Goal: Information Seeking & Learning: Get advice/opinions

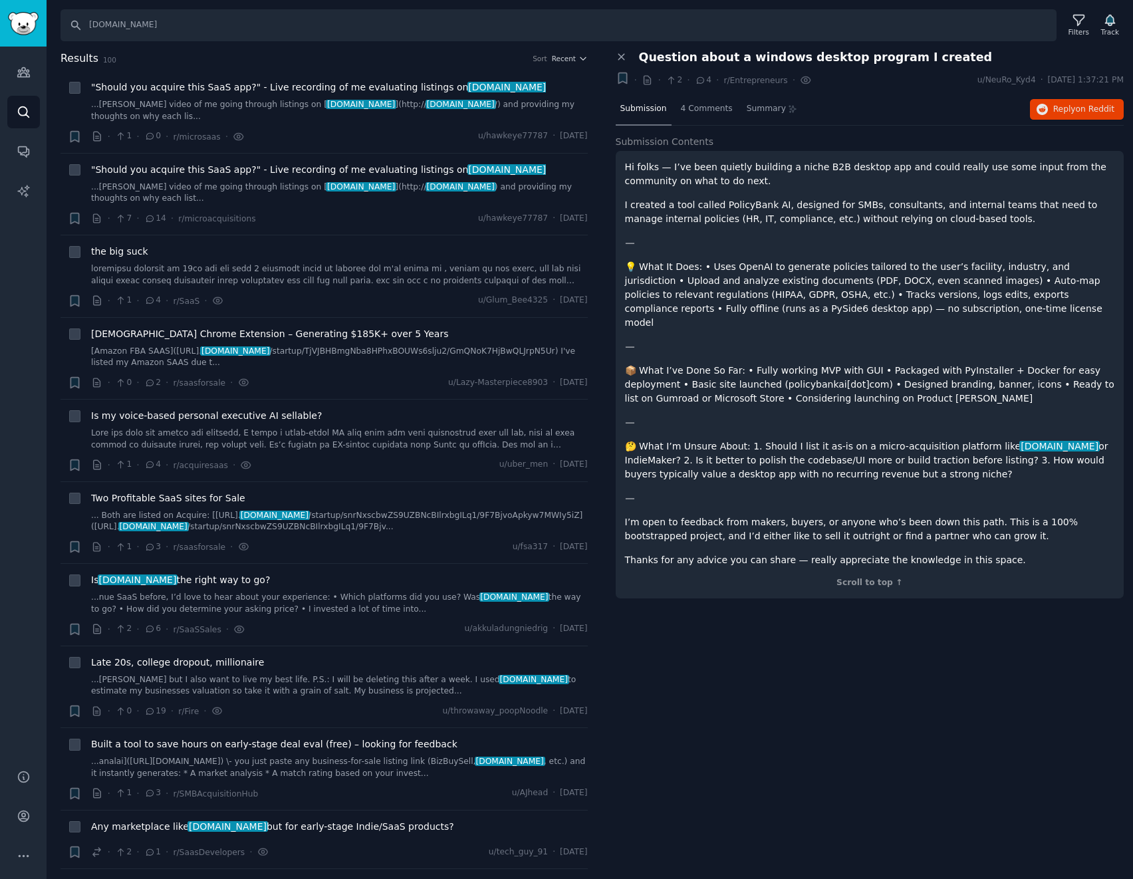
scroll to position [1662, 0]
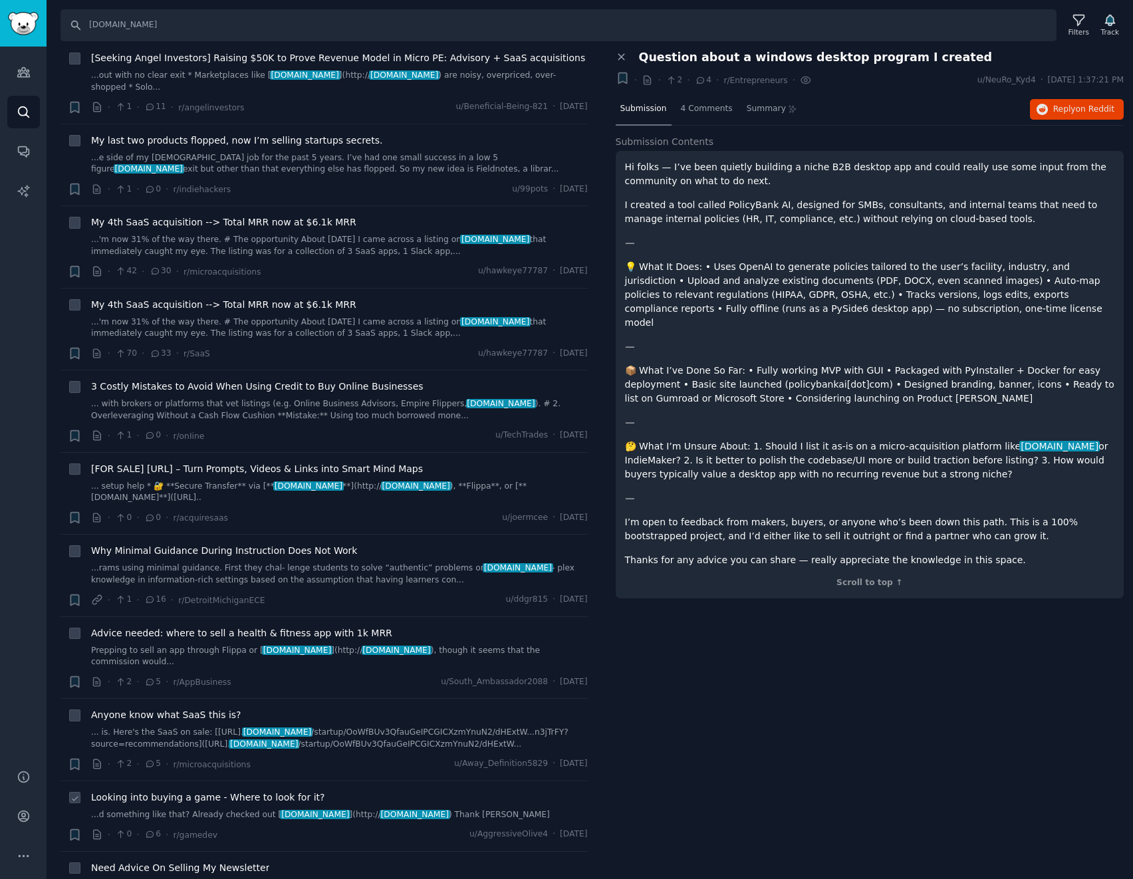
click at [300, 791] on span "Looking into buying a game - Where to look for it?" at bounding box center [207, 798] width 233 height 14
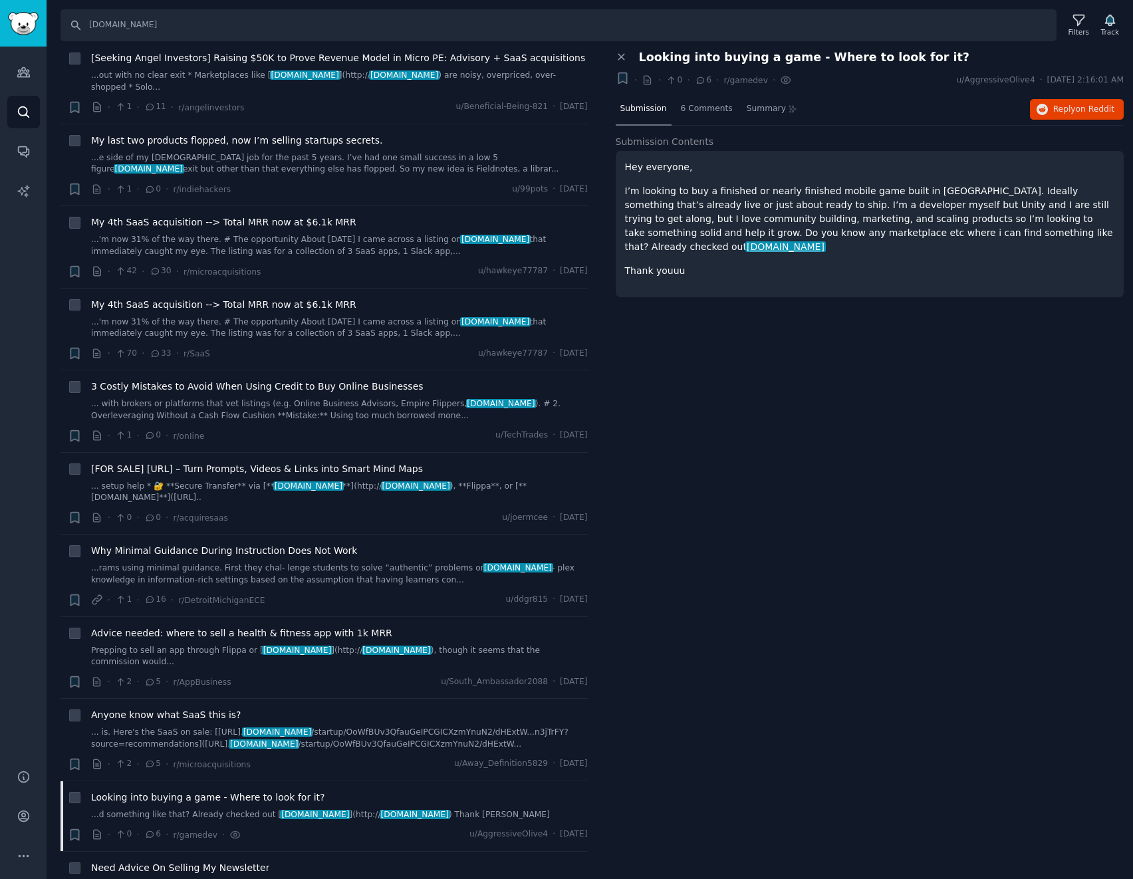
click at [866, 228] on p "I’m looking to buy a finished or nearly finished mobile game built in [GEOGRAPH…" at bounding box center [870, 219] width 490 height 70
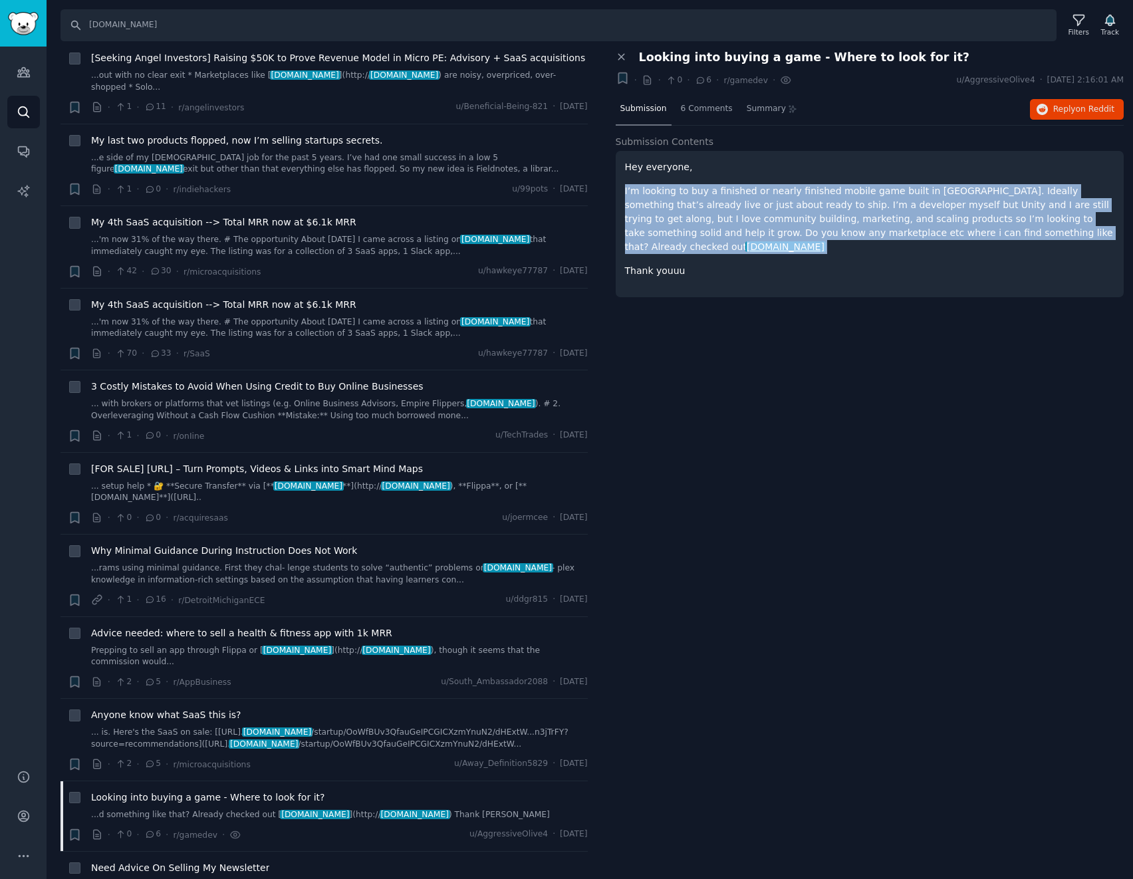
click at [866, 228] on p "I’m looking to buy a finished or nearly finished mobile game built in [GEOGRAPH…" at bounding box center [870, 219] width 490 height 70
click at [843, 225] on p "I’m looking to buy a finished or nearly finished mobile game built in [GEOGRAPH…" at bounding box center [870, 219] width 490 height 70
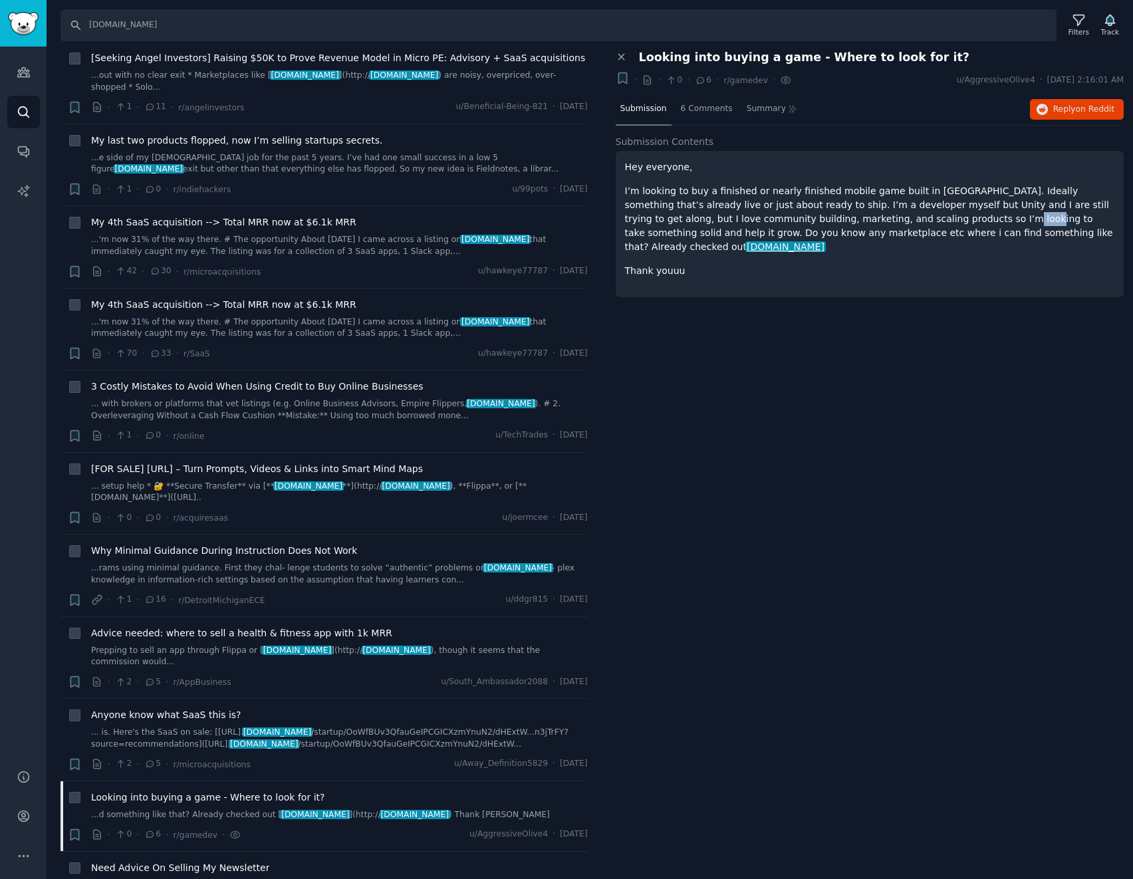
click at [843, 225] on p "I’m looking to buy a finished or nearly finished mobile game built in [GEOGRAPH…" at bounding box center [870, 219] width 490 height 70
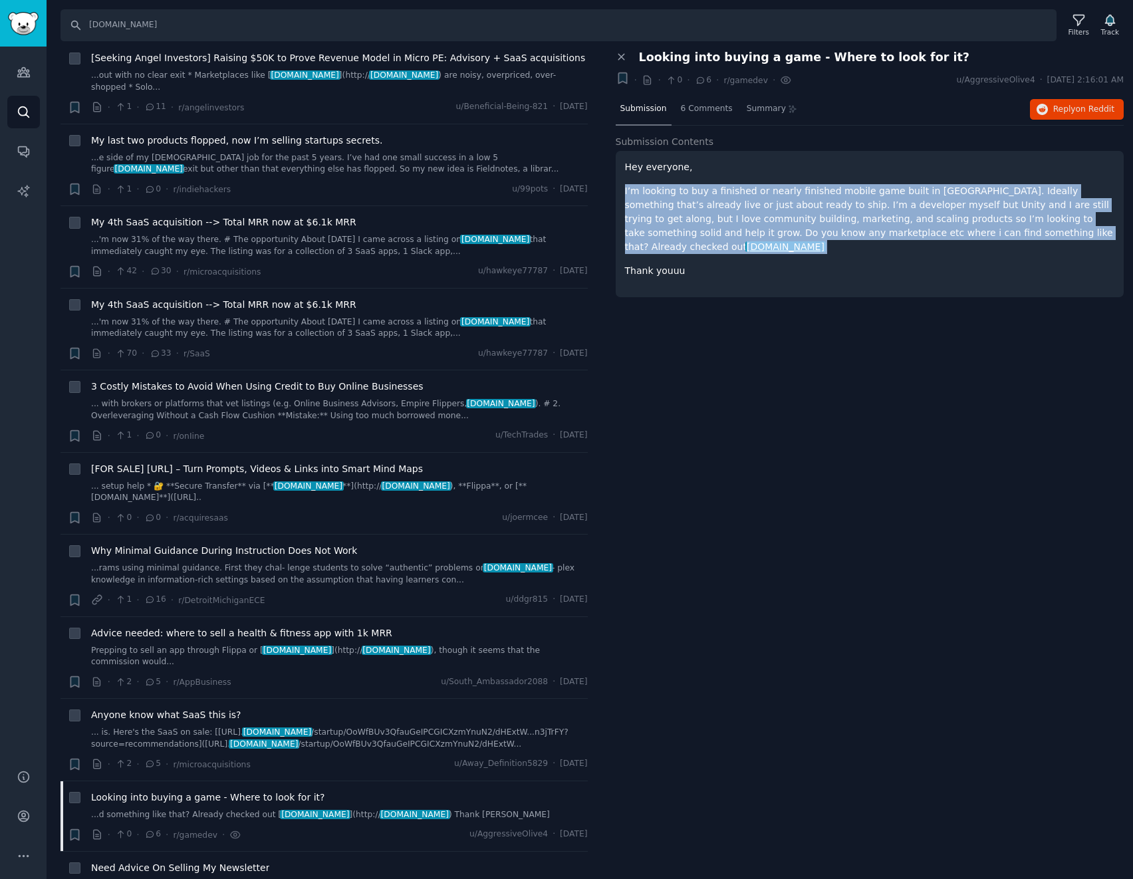
click at [843, 225] on p "I’m looking to buy a finished or nearly finished mobile game built in [GEOGRAPH…" at bounding box center [870, 219] width 490 height 70
click at [832, 223] on p "I’m looking to buy a finished or nearly finished mobile game built in [GEOGRAPH…" at bounding box center [870, 219] width 490 height 70
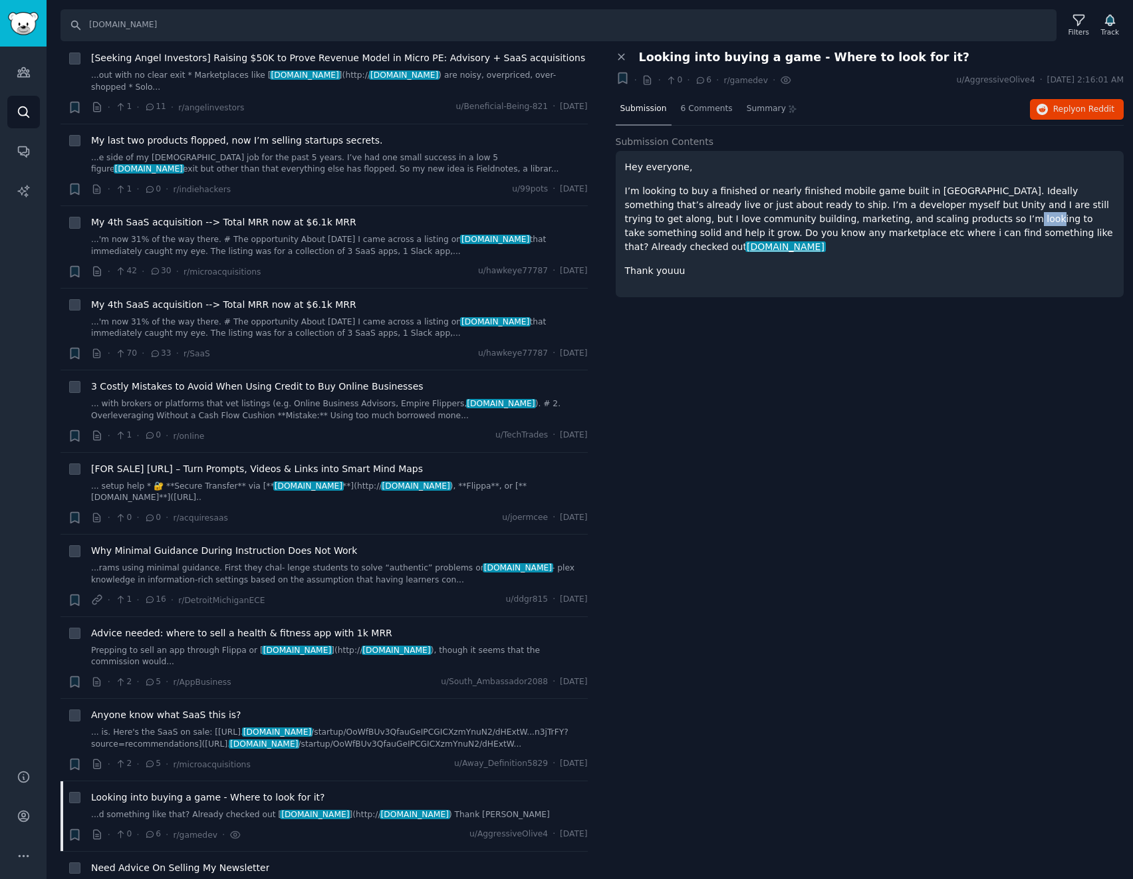
click at [832, 223] on p "I’m looking to buy a finished or nearly finished mobile game built in [GEOGRAPH…" at bounding box center [870, 219] width 490 height 70
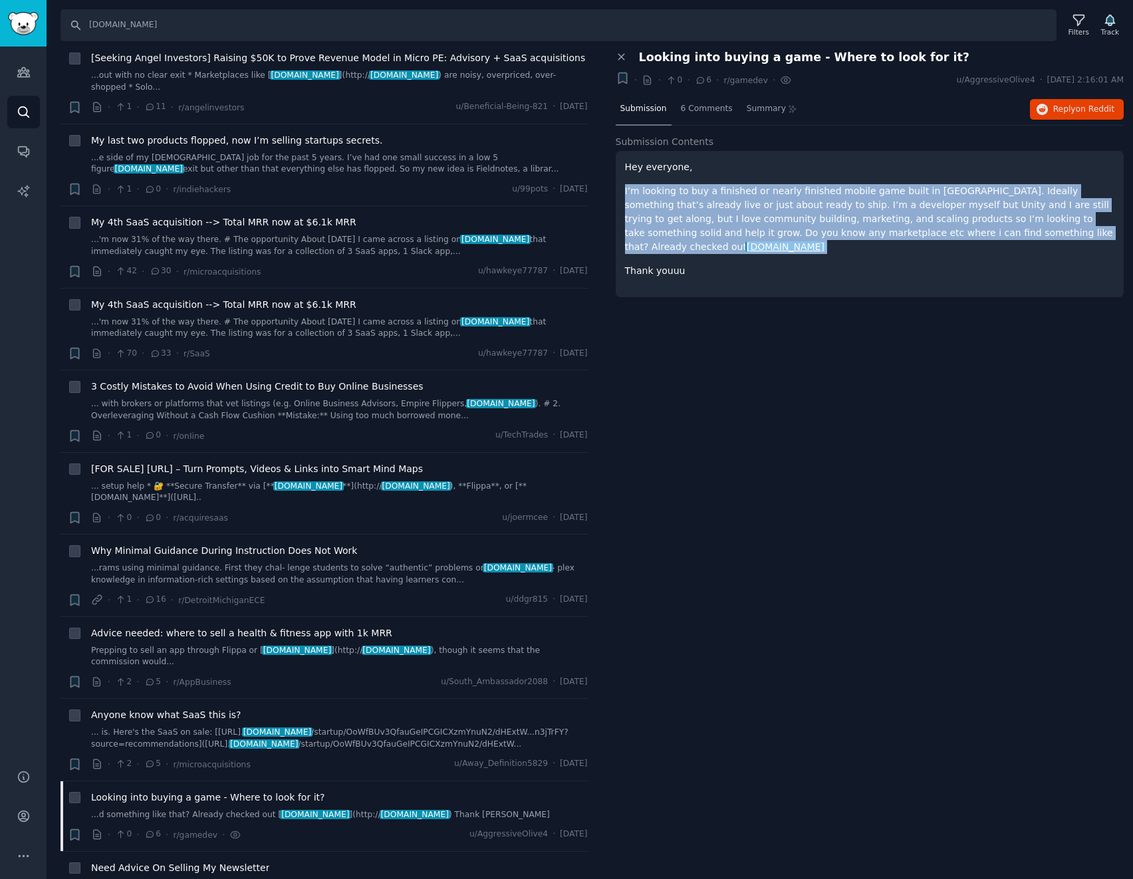
click at [832, 223] on p "I’m looking to buy a finished or nearly finished mobile game built in [GEOGRAPH…" at bounding box center [870, 219] width 490 height 70
click at [841, 213] on p "I’m looking to buy a finished or nearly finished mobile game built in [GEOGRAPH…" at bounding box center [870, 219] width 490 height 70
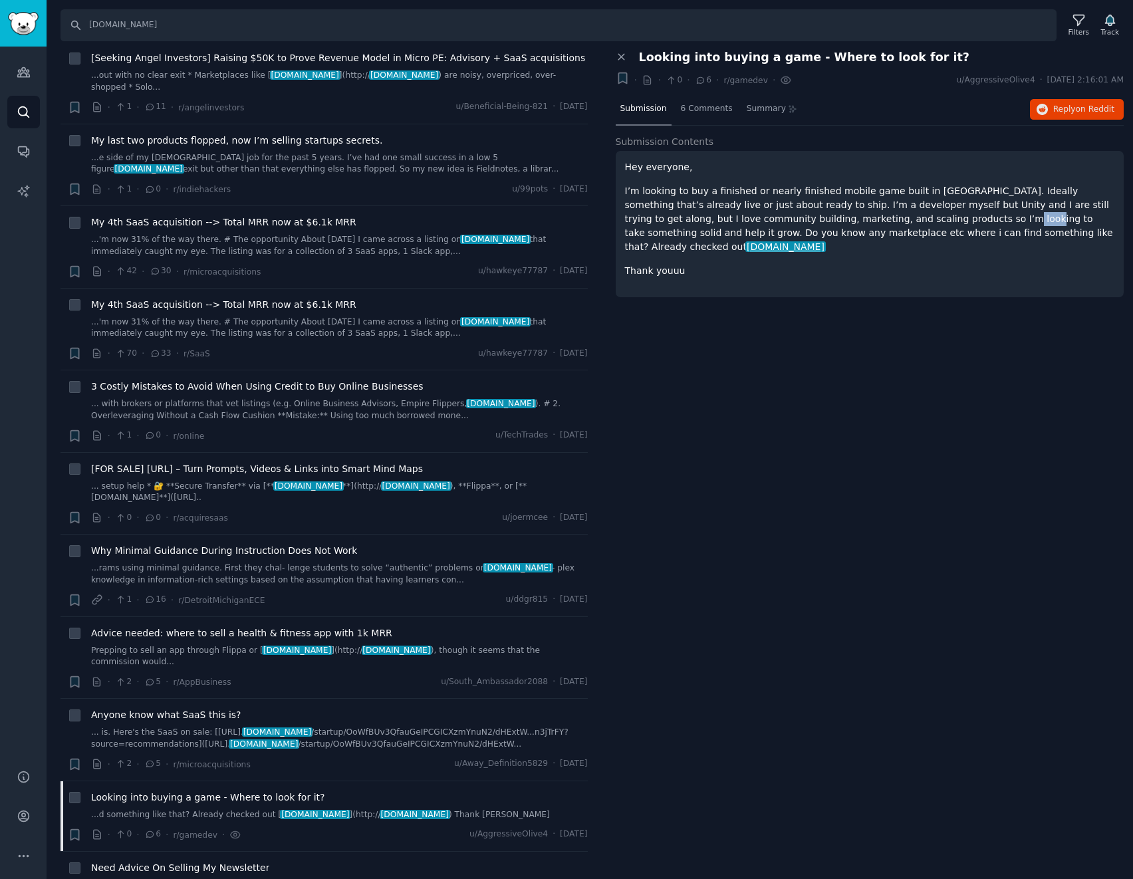
click at [841, 213] on p "I’m looking to buy a finished or nearly finished mobile game built in [GEOGRAPH…" at bounding box center [870, 219] width 490 height 70
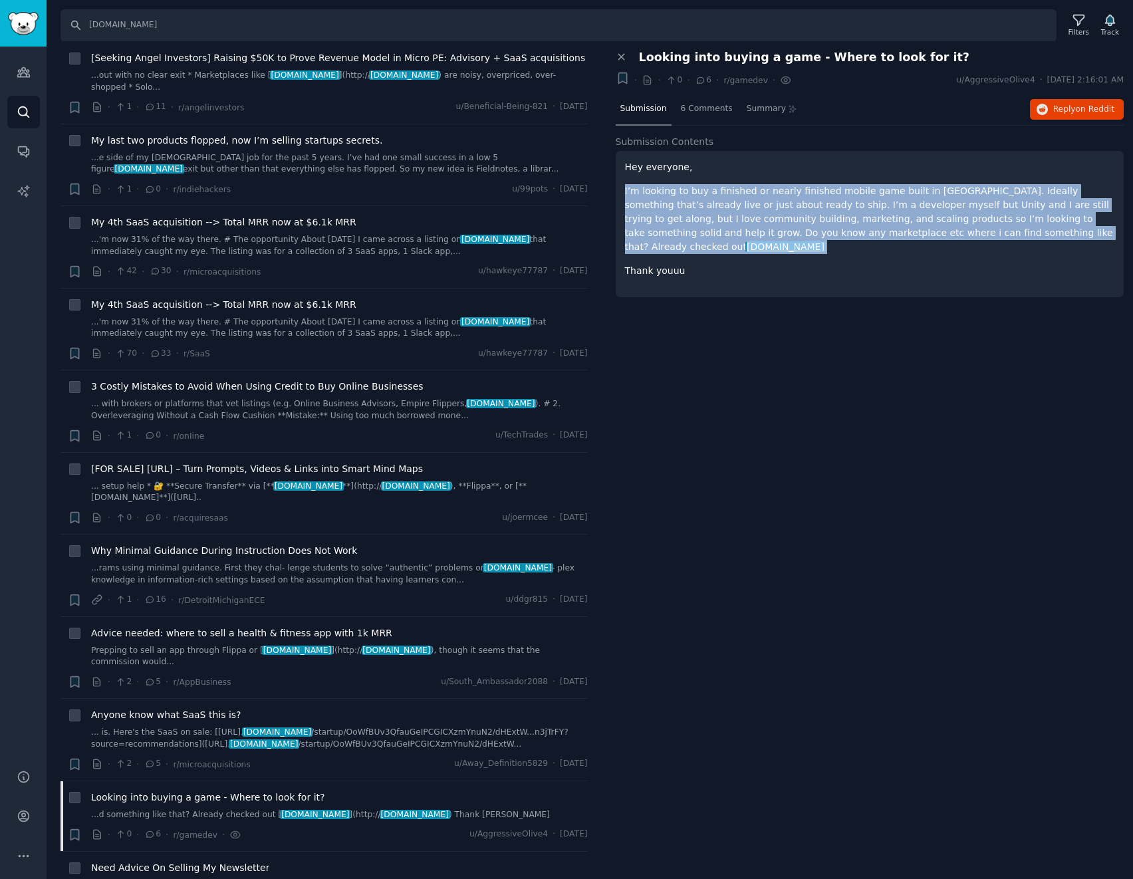
click at [841, 213] on p "I’m looking to buy a finished or nearly finished mobile game built in [GEOGRAPH…" at bounding box center [870, 219] width 490 height 70
click at [849, 210] on p "I’m looking to buy a finished or nearly finished mobile game built in [GEOGRAPH…" at bounding box center [870, 219] width 490 height 70
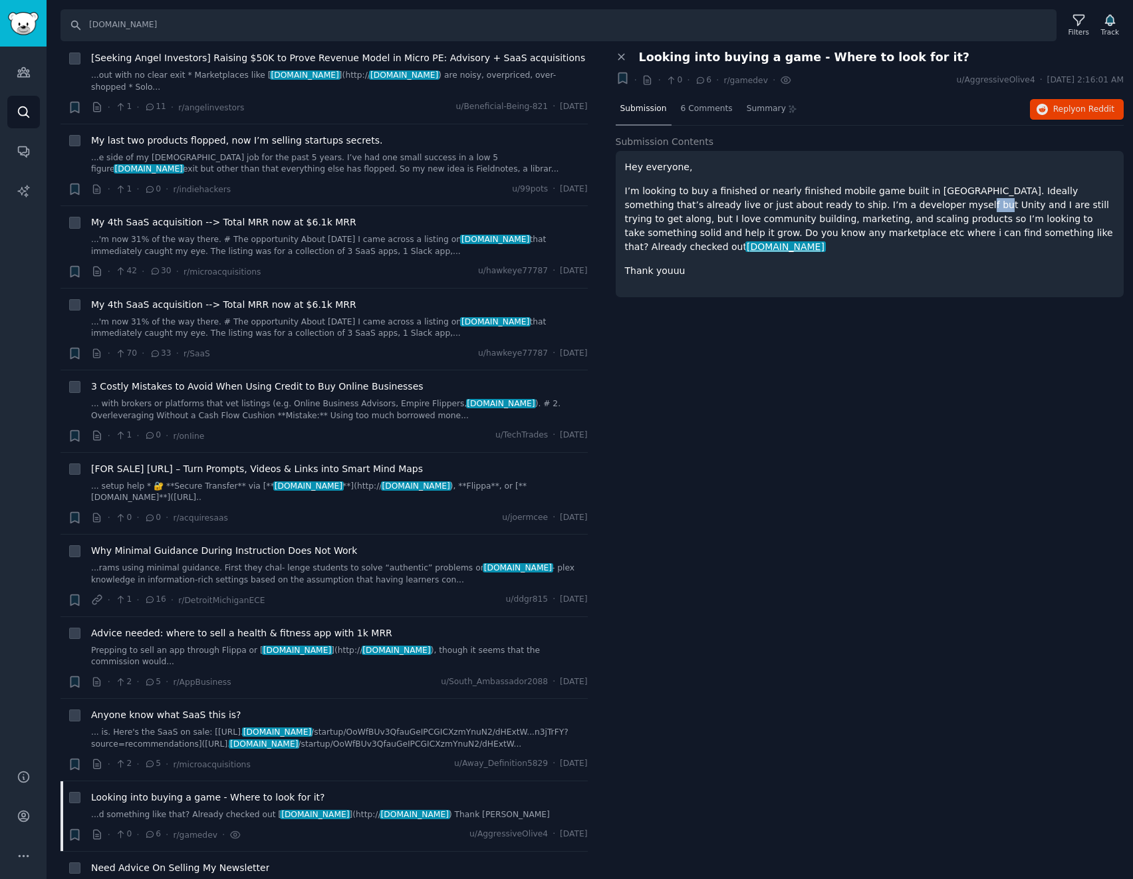
click at [849, 210] on p "I’m looking to buy a finished or nearly finished mobile game built in [GEOGRAPH…" at bounding box center [870, 219] width 490 height 70
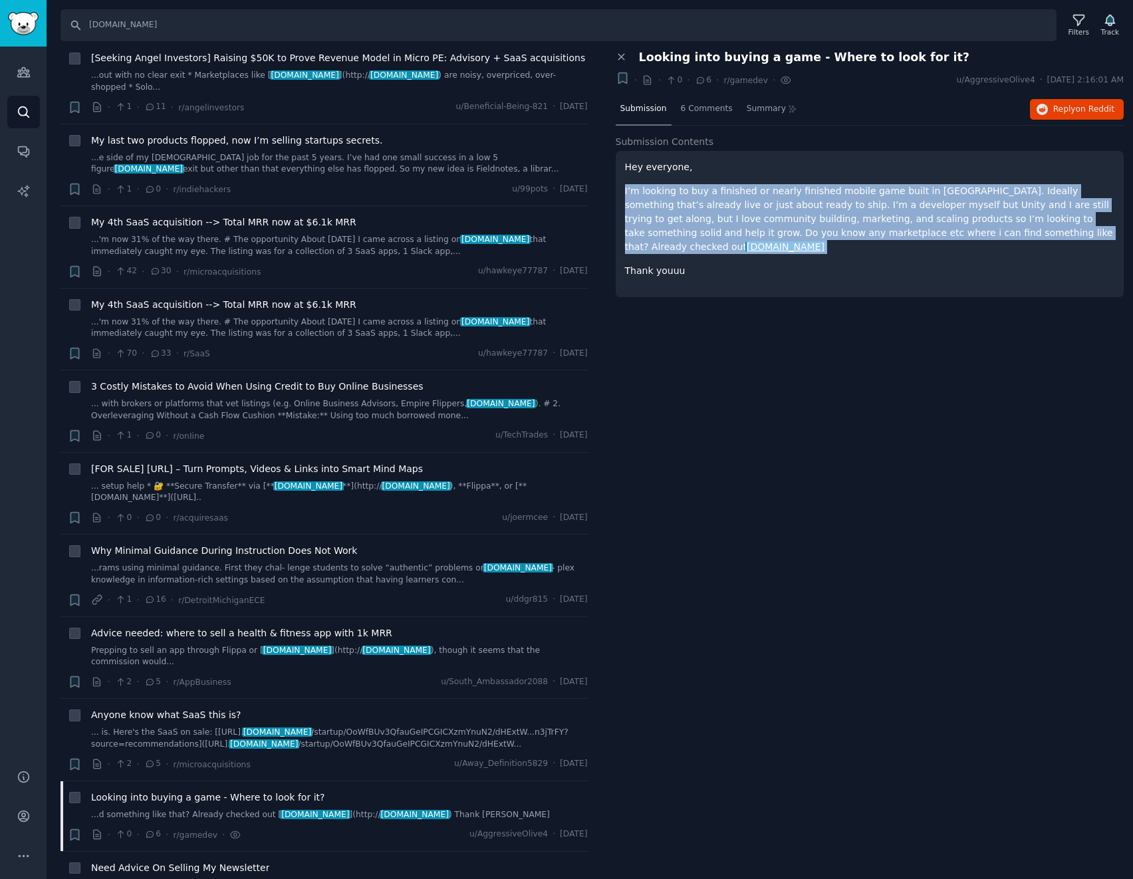
click at [849, 210] on p "I’m looking to buy a finished or nearly finished mobile game built in [GEOGRAPH…" at bounding box center [870, 219] width 490 height 70
click at [859, 209] on p "I’m looking to buy a finished or nearly finished mobile game built in [GEOGRAPH…" at bounding box center [870, 219] width 490 height 70
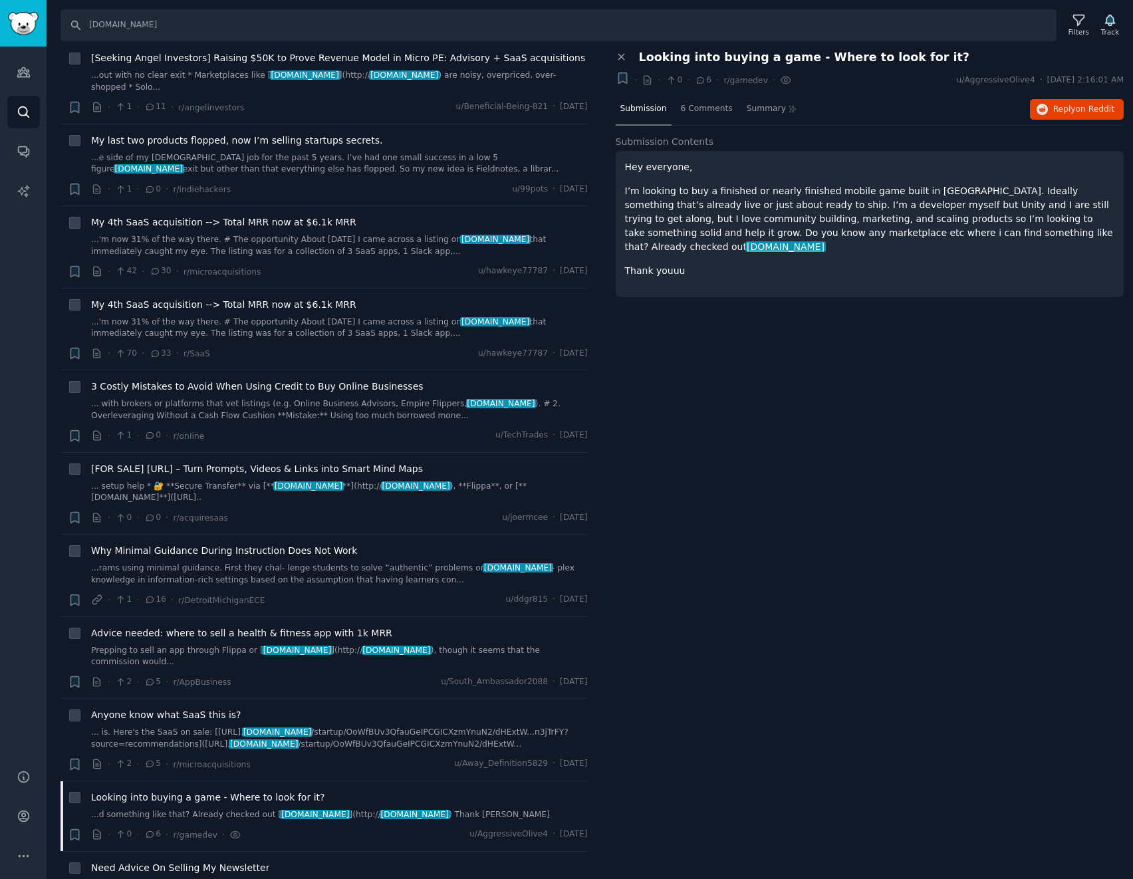
click at [852, 215] on p "I’m looking to buy a finished or nearly finished mobile game built in [GEOGRAPH…" at bounding box center [870, 219] width 490 height 70
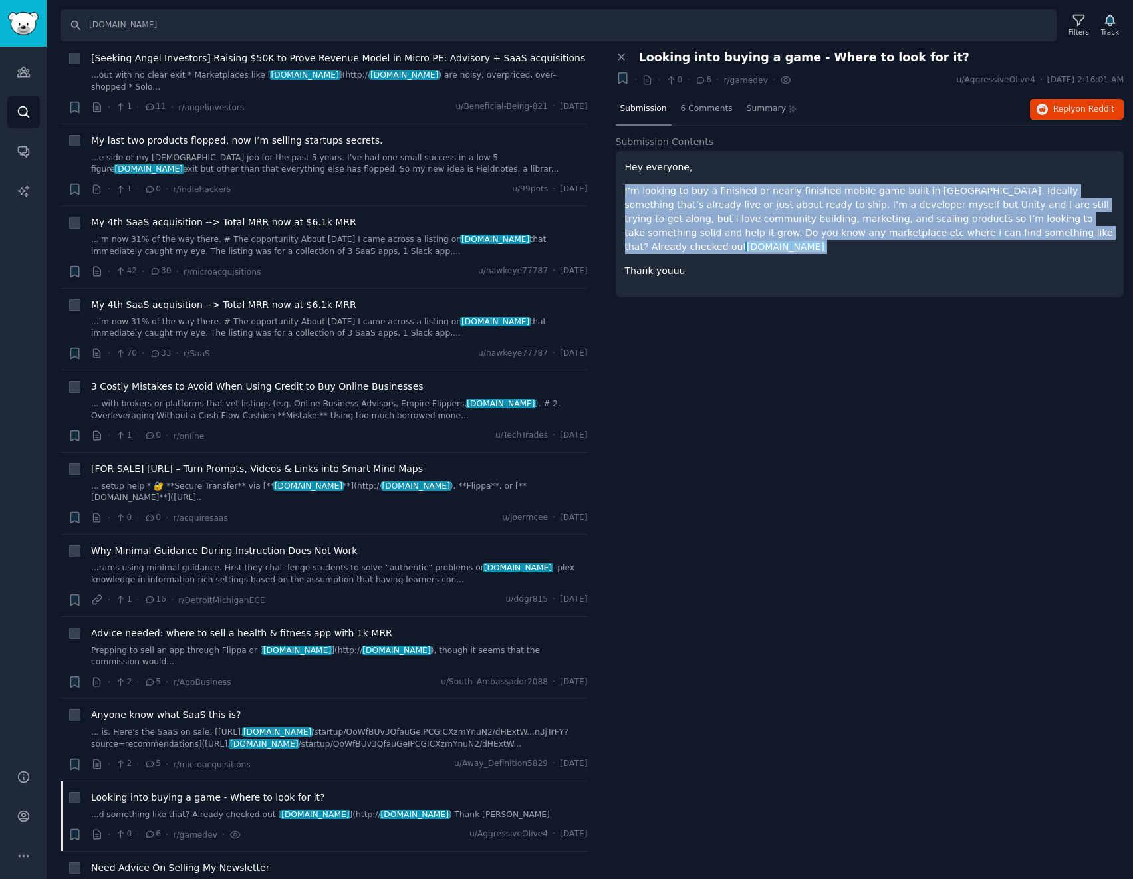
click at [852, 215] on p "I’m looking to buy a finished or nearly finished mobile game built in [GEOGRAPH…" at bounding box center [870, 219] width 490 height 70
click at [835, 217] on p "I’m looking to buy a finished or nearly finished mobile game built in [GEOGRAPH…" at bounding box center [870, 219] width 490 height 70
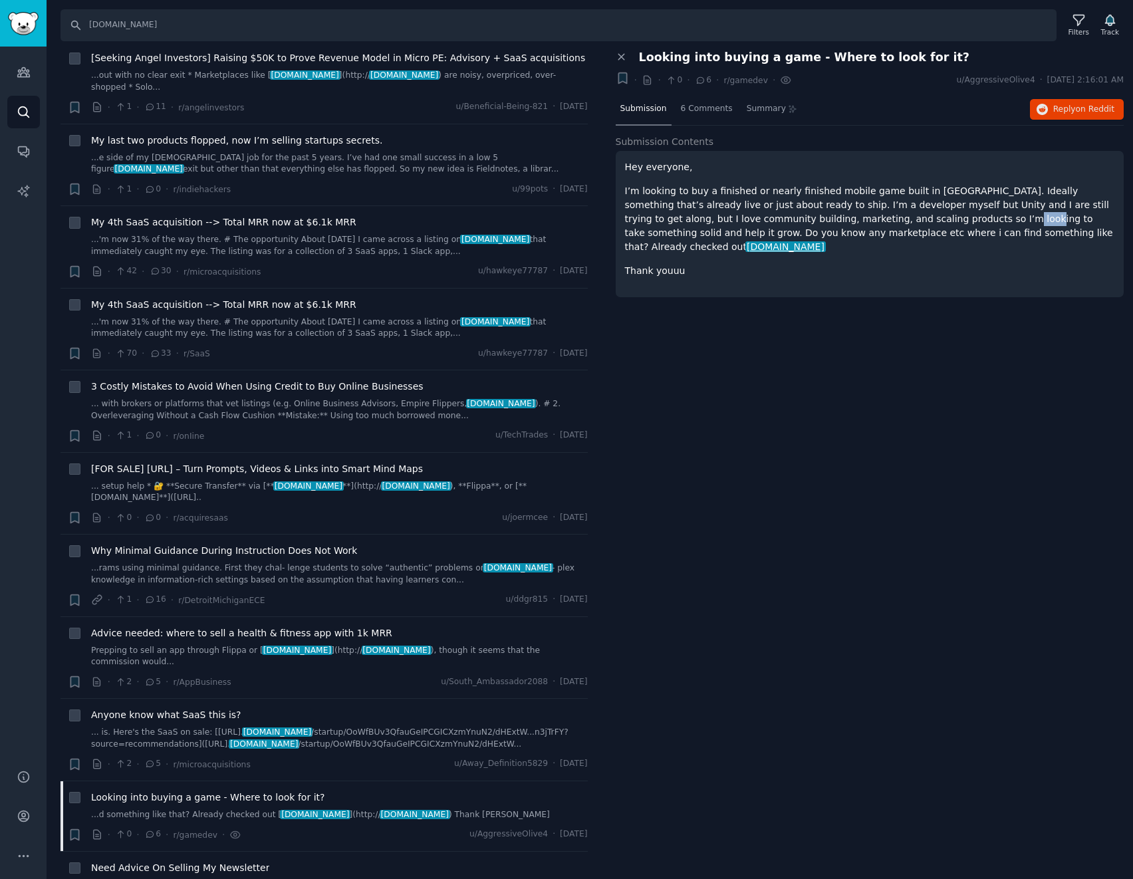
click at [835, 217] on p "I’m looking to buy a finished or nearly finished mobile game built in [GEOGRAPH…" at bounding box center [870, 219] width 490 height 70
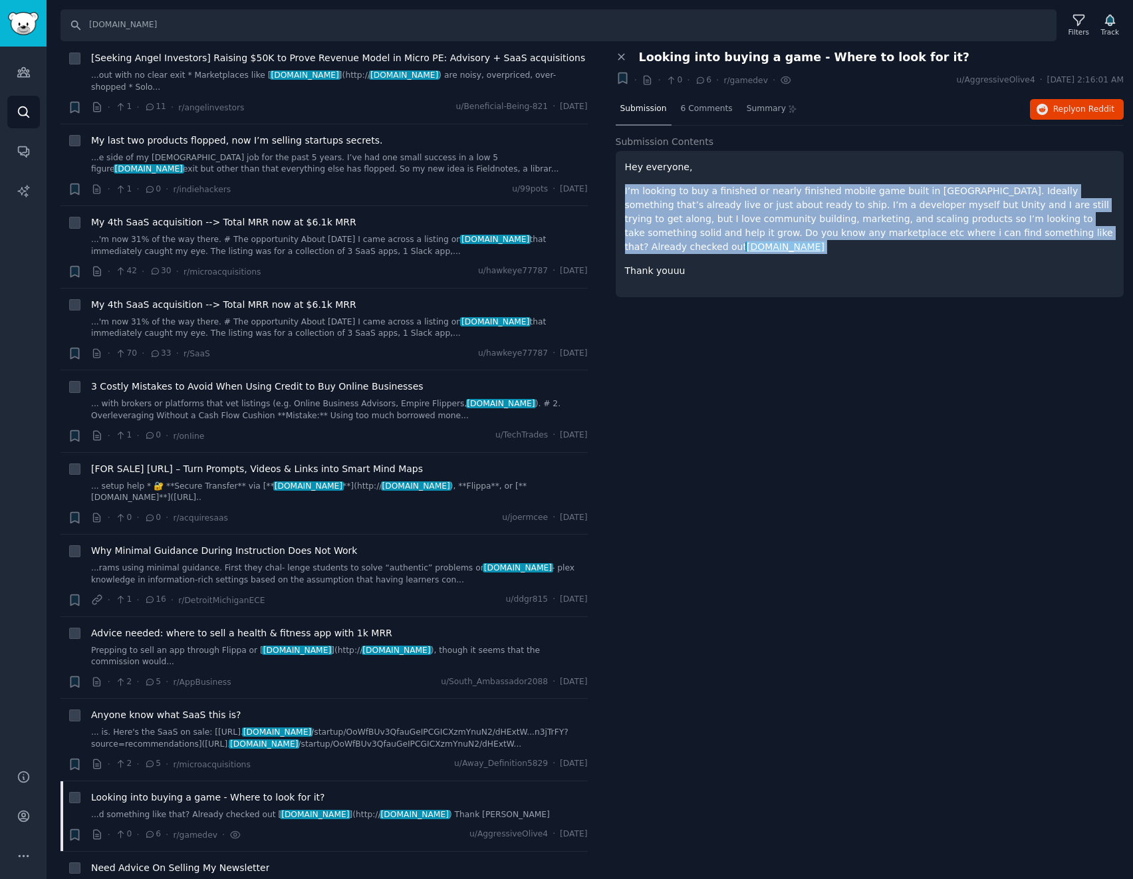
click at [835, 217] on p "I’m looking to buy a finished or nearly finished mobile game built in [GEOGRAPH…" at bounding box center [870, 219] width 490 height 70
click at [855, 215] on p "I’m looking to buy a finished or nearly finished mobile game built in [GEOGRAPH…" at bounding box center [870, 219] width 490 height 70
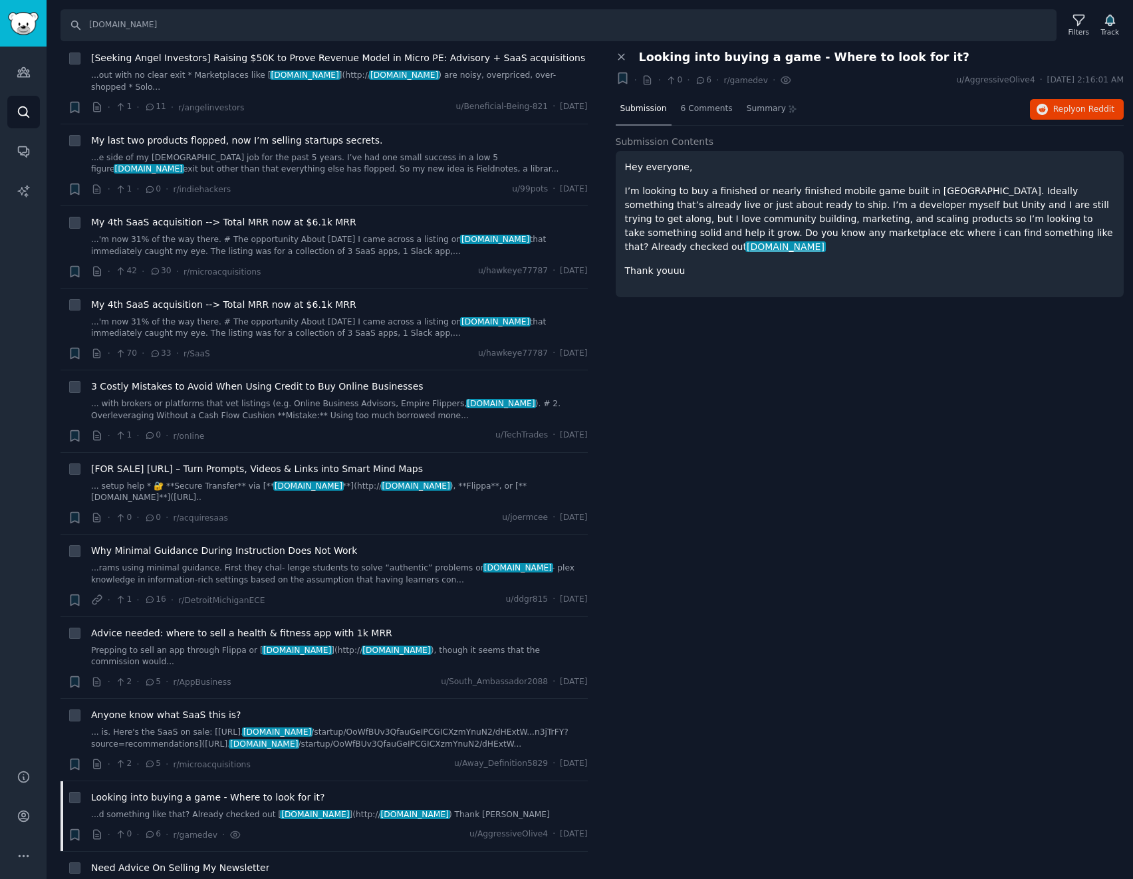
click at [795, 231] on p "I’m looking to buy a finished or nearly finished mobile game built in [GEOGRAPH…" at bounding box center [870, 219] width 490 height 70
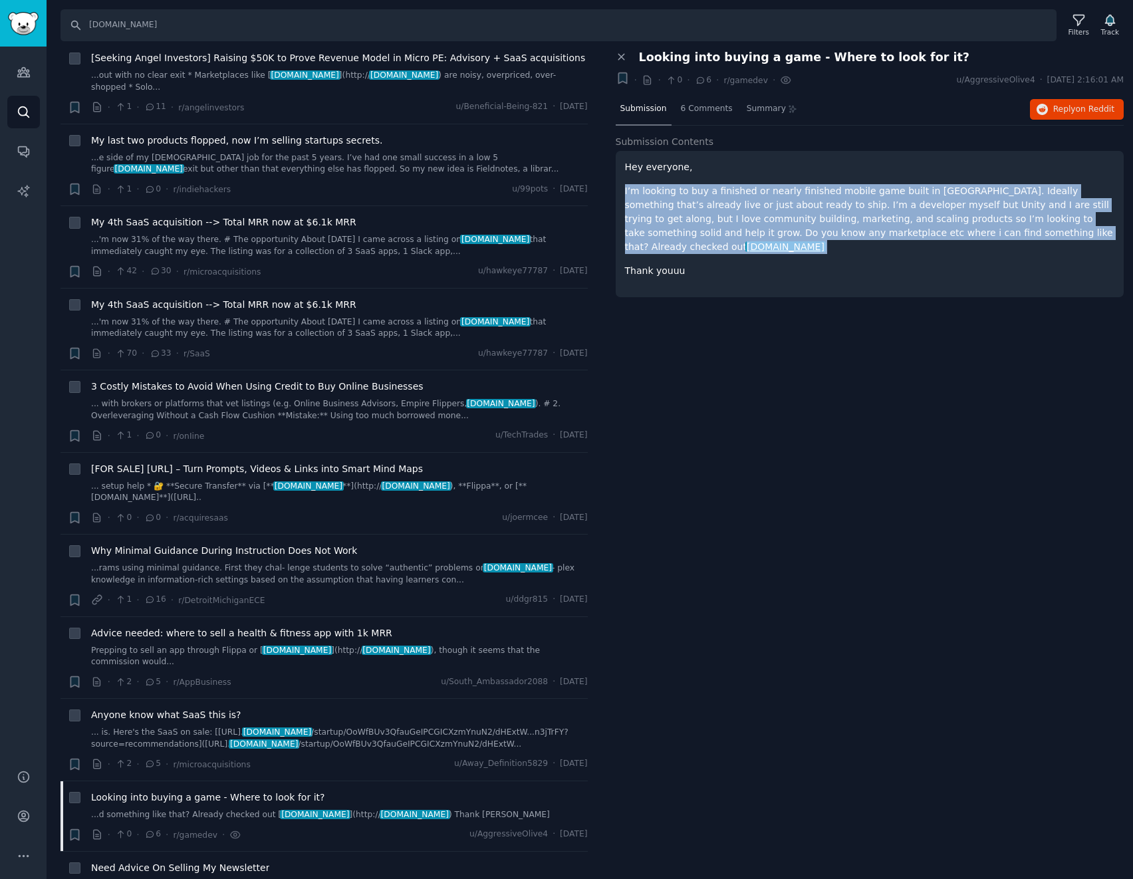
click at [795, 231] on p "I’m looking to buy a finished or nearly finished mobile game built in [GEOGRAPH…" at bounding box center [870, 219] width 490 height 70
click at [809, 227] on p "I’m looking to buy a finished or nearly finished mobile game built in [GEOGRAPH…" at bounding box center [870, 219] width 490 height 70
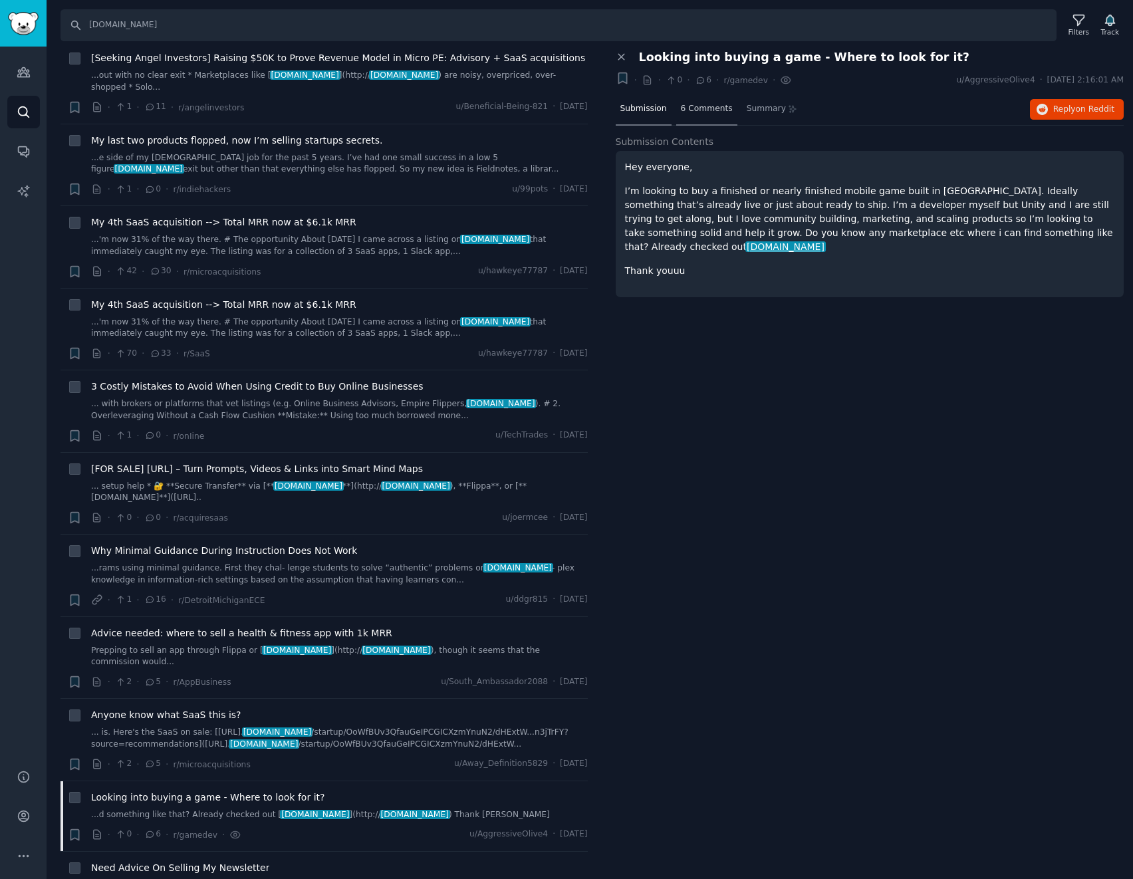
click at [713, 113] on span "6 Comments" at bounding box center [707, 109] width 52 height 12
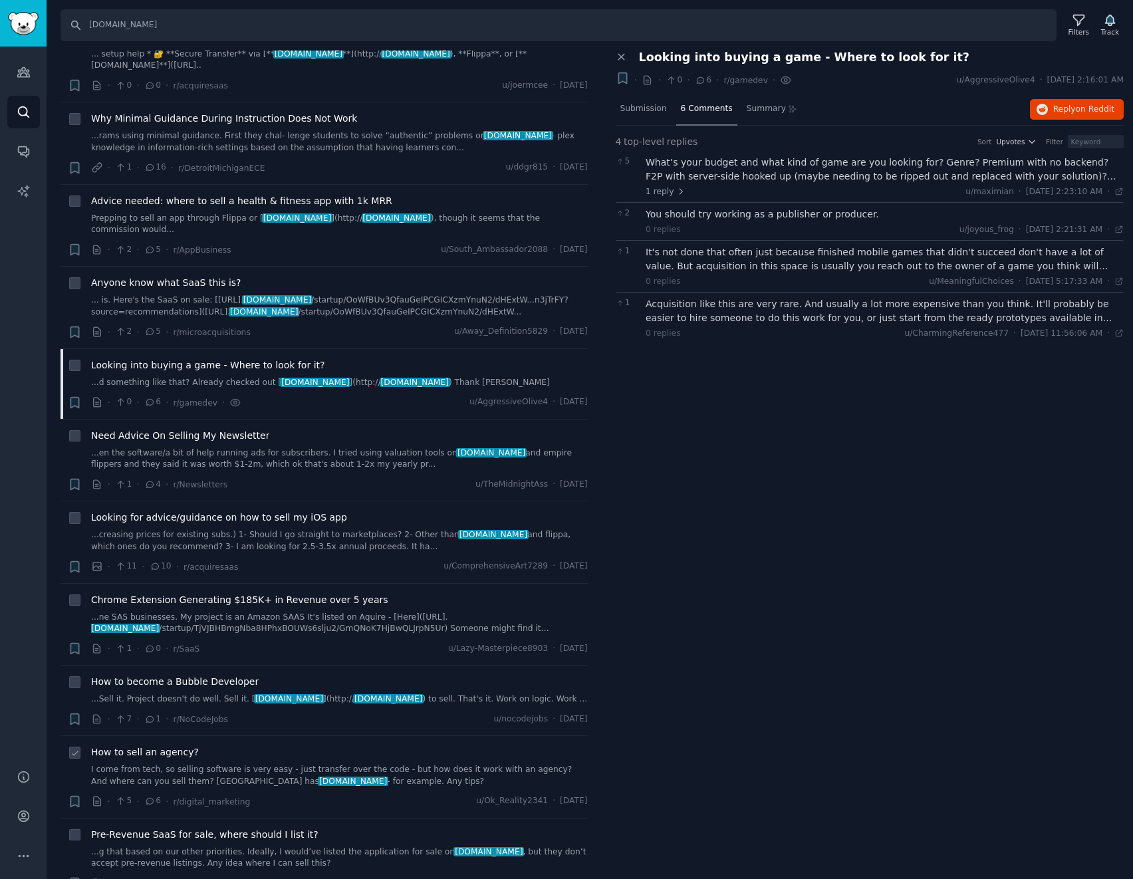
scroll to position [2128, 0]
